Goal: Task Accomplishment & Management: Complete application form

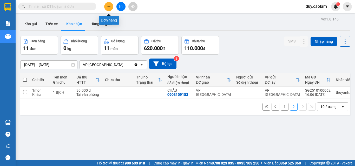
click at [110, 8] on icon "plus" at bounding box center [109, 7] width 4 height 4
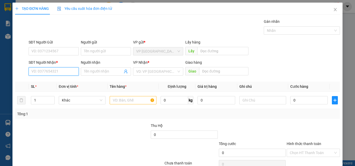
click at [52, 71] on input "SĐT Người Nhận *" at bounding box center [54, 71] width 50 height 8
click at [55, 68] on input "365" at bounding box center [54, 71] width 50 height 8
click at [65, 72] on input "365" at bounding box center [54, 71] width 50 height 8
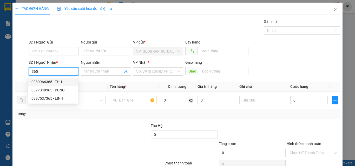
click at [59, 83] on div "0989966365 - THU" at bounding box center [52, 82] width 43 height 6
type input "0989966365"
type input "THU"
type input "KM 6"
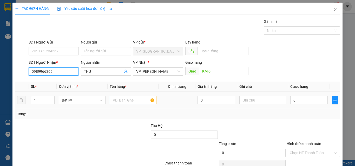
type input "0989966365"
click at [131, 99] on input "text" at bounding box center [133, 100] width 47 height 8
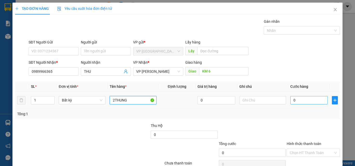
type input "2THUNG"
click at [302, 101] on input "0" at bounding box center [308, 100] width 37 height 8
type input "8"
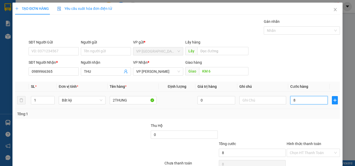
type input "80"
type input "800"
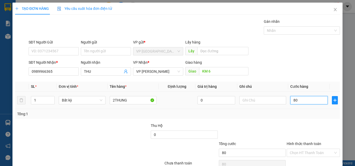
type input "800"
type input "8.000"
type input "80.000"
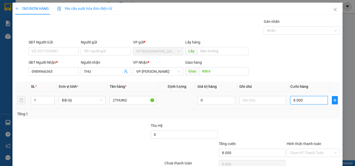
type input "80.000"
type input "800.000"
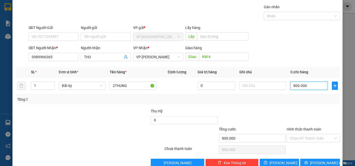
scroll to position [26, 0]
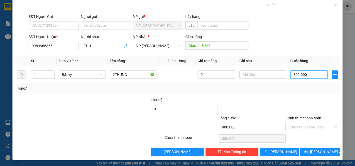
type input "80.000"
click at [308, 150] on button "[PERSON_NAME] và In" at bounding box center [320, 152] width 40 height 8
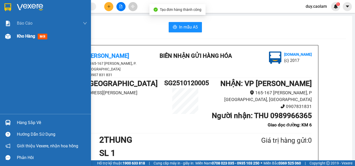
click at [32, 41] on div "Kho hàng mới" at bounding box center [52, 36] width 70 height 13
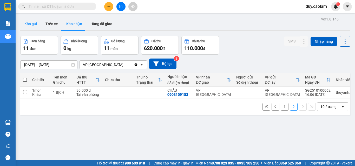
click at [31, 23] on button "Kho gửi" at bounding box center [30, 24] width 21 height 12
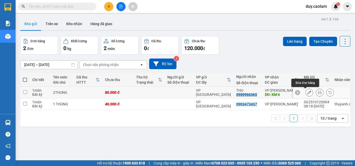
click at [307, 93] on icon at bounding box center [309, 93] width 4 height 4
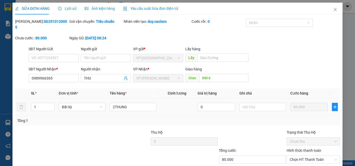
type input "0989966365"
type input "KM 6"
type input "80.000"
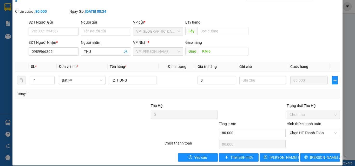
click at [307, 122] on label "Hình thức thanh toán" at bounding box center [303, 124] width 35 height 4
click at [307, 129] on input "Hình thức thanh toán" at bounding box center [310, 133] width 43 height 8
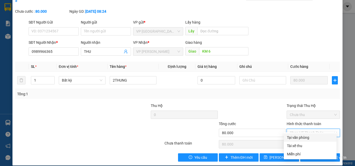
click at [301, 136] on div "Tại văn phòng" at bounding box center [310, 138] width 46 height 6
type input "0"
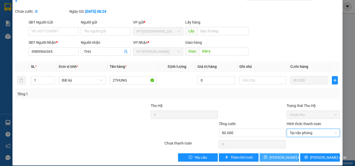
click at [275, 155] on span "[PERSON_NAME] thay đổi" at bounding box center [290, 158] width 42 height 6
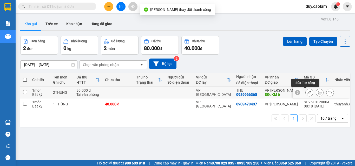
click at [307, 91] on icon at bounding box center [309, 93] width 4 height 4
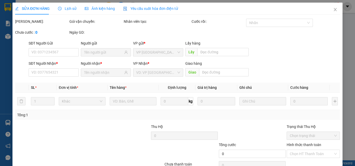
type input "0989966365"
type input "KM 6"
type input "80.000"
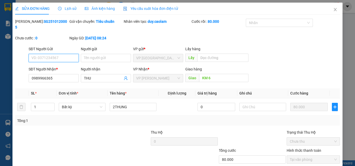
scroll to position [27, 0]
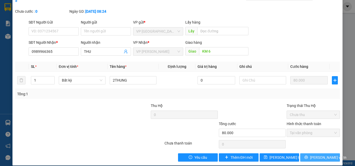
click at [316, 155] on span "[PERSON_NAME] và In" at bounding box center [328, 158] width 36 height 6
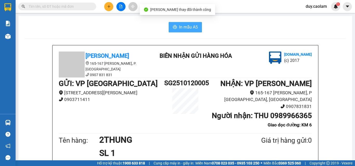
click at [181, 24] on span "In mẫu A5" at bounding box center [188, 27] width 19 height 6
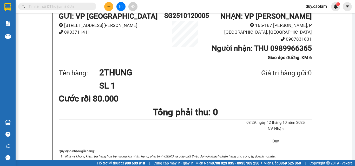
scroll to position [26, 0]
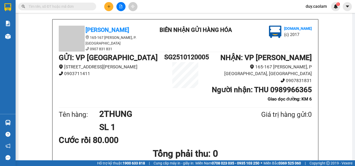
click at [109, 8] on icon "plus" at bounding box center [109, 7] width 4 height 4
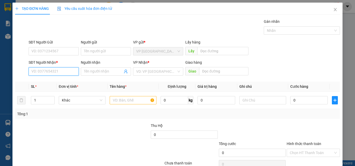
click at [50, 72] on input "SĐT Người Nhận *" at bounding box center [54, 71] width 50 height 8
click at [50, 83] on div "0946039679 - VU" at bounding box center [52, 82] width 43 height 6
type input "0946039679"
type input "VU"
type input "0946039679"
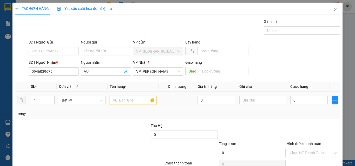
click at [138, 99] on input "text" at bounding box center [133, 100] width 47 height 8
type input "1BOC DEN"
click at [299, 100] on input "0" at bounding box center [308, 100] width 37 height 8
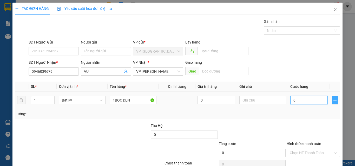
type input "4"
type input "40"
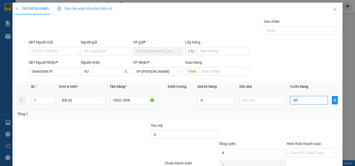
type input "40"
type input "400"
type input "4.000"
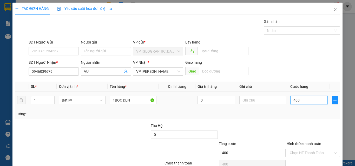
type input "4.000"
type input "40.000"
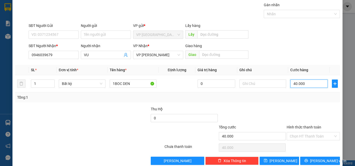
scroll to position [26, 0]
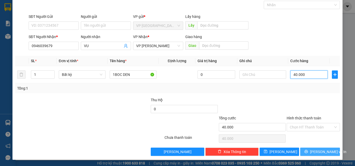
type input "40.000"
click at [314, 152] on span "[PERSON_NAME] và In" at bounding box center [328, 152] width 36 height 6
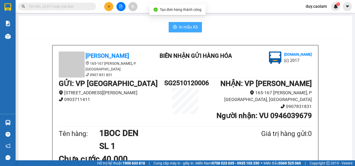
click at [188, 31] on button "In mẫu A5" at bounding box center [184, 27] width 33 height 10
